Goal: Book appointment/travel/reservation

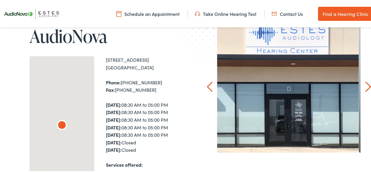
scroll to position [83, 0]
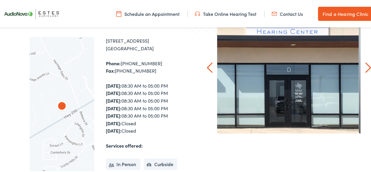
drag, startPoint x: 375, startPoint y: 10, endPoint x: 375, endPoint y: 0, distance: 9.4
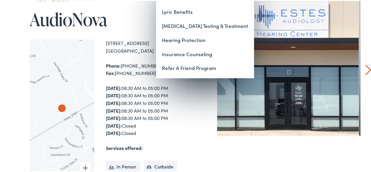
scroll to position [0, 0]
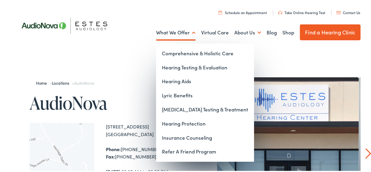
click at [177, 29] on link "What We Offer" at bounding box center [176, 32] width 40 height 22
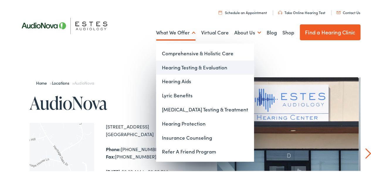
click at [176, 67] on link "Hearing Testing & Evaluation" at bounding box center [205, 67] width 98 height 14
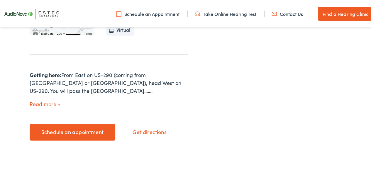
scroll to position [241, 0]
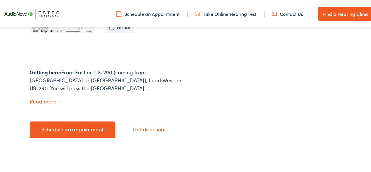
click at [49, 100] on button "Read more" at bounding box center [45, 100] width 31 height 6
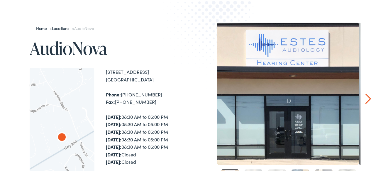
scroll to position [0, 0]
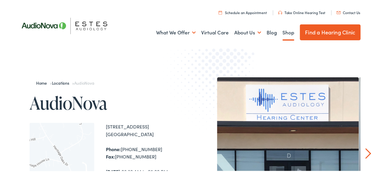
click at [283, 33] on link "Shop" at bounding box center [289, 32] width 12 height 22
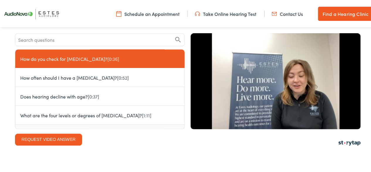
scroll to position [373, 0]
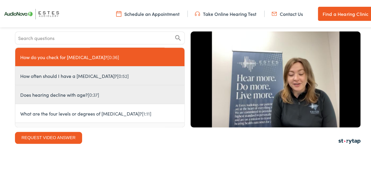
drag, startPoint x: 97, startPoint y: 73, endPoint x: 70, endPoint y: 95, distance: 35.3
click at [70, 95] on div "How do you check for hearing loss? [0:36] How often should I have a hearing tes…" at bounding box center [99, 86] width 169 height 79
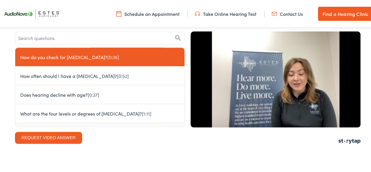
click at [79, 55] on div "How do you check for hearing loss? [0:36] How often should I have a hearing tes…" at bounding box center [99, 86] width 169 height 79
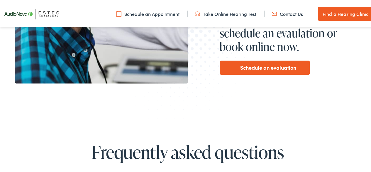
scroll to position [0, 0]
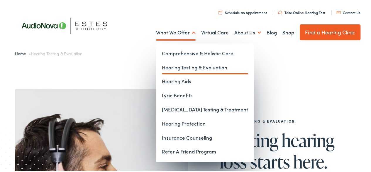
click at [176, 34] on link "What We Offer" at bounding box center [176, 32] width 40 height 22
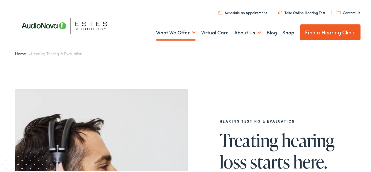
click at [291, 32] on ul "What We Offer Comprehensive & Holistic Care Hearing Testing & Evaluation Hearin…" at bounding box center [188, 32] width 346 height 22
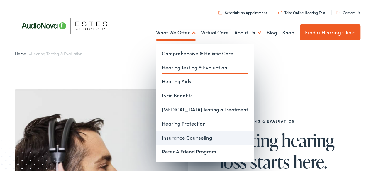
click at [179, 138] on link "Insurance Counseling" at bounding box center [205, 137] width 98 height 14
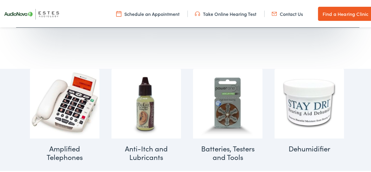
scroll to position [272, 0]
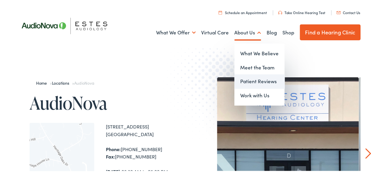
click at [247, 80] on link "Patient Reviews" at bounding box center [259, 80] width 50 height 14
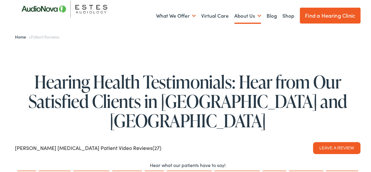
scroll to position [5, 0]
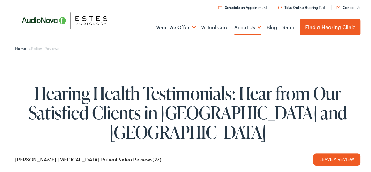
click at [238, 4] on ul "Schedule an Appointment Take Online [MEDICAL_DATA] Contact Us Find a Hearing Cl…" at bounding box center [190, 6] width 350 height 8
click at [236, 7] on link "Schedule an Appointment" at bounding box center [243, 6] width 48 height 5
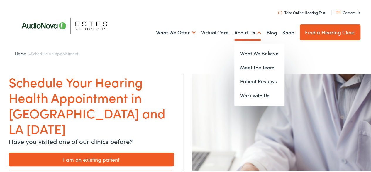
click at [239, 33] on link "About Us" at bounding box center [247, 32] width 27 height 22
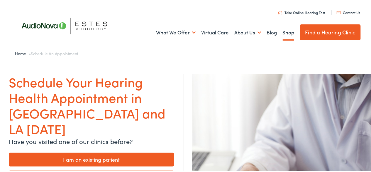
click at [283, 31] on link "Shop" at bounding box center [289, 32] width 12 height 22
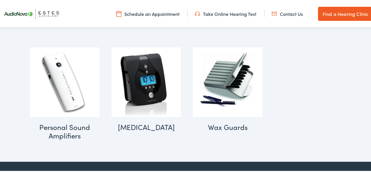
scroll to position [636, 0]
